Goal: Find specific page/section: Find specific page/section

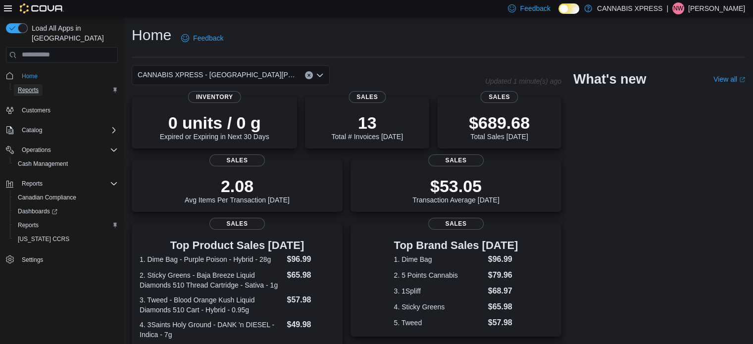
click at [31, 86] on span "Reports" at bounding box center [28, 90] width 21 height 8
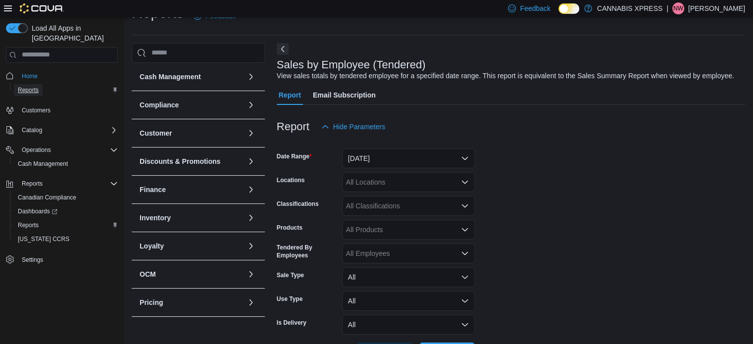
scroll to position [23, 0]
click at [33, 72] on span "Home" at bounding box center [30, 76] width 16 height 8
